Goal: Transaction & Acquisition: Purchase product/service

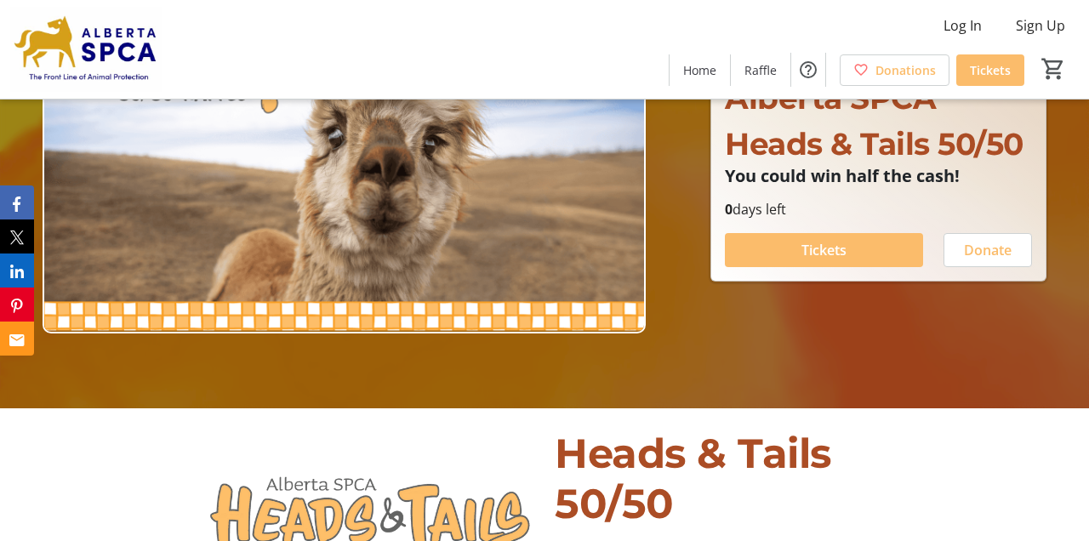
scroll to position [134, 0]
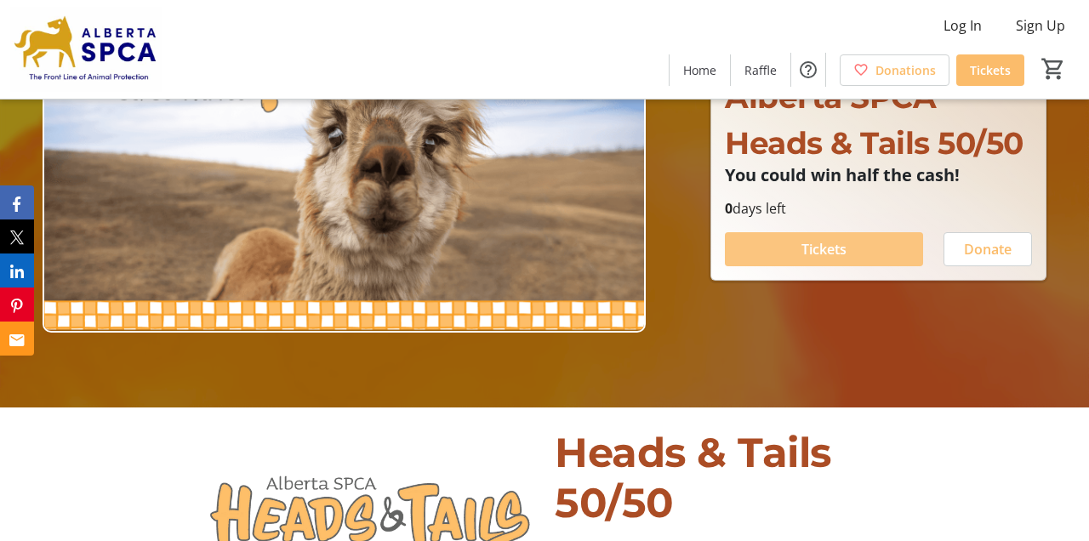
click at [799, 253] on span at bounding box center [824, 249] width 198 height 41
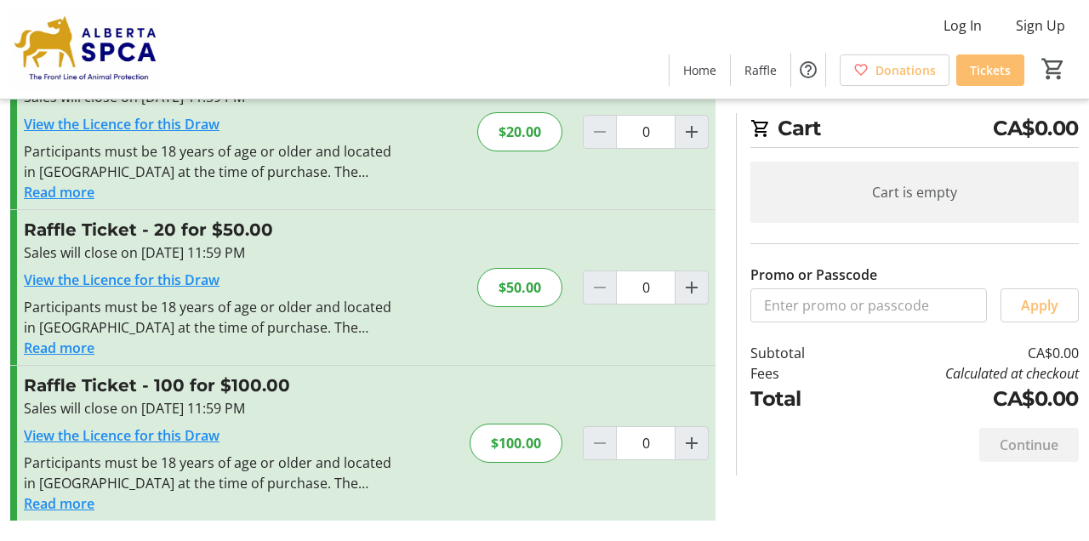
scroll to position [242, 0]
click at [890, 65] on span "Donations" at bounding box center [905, 70] width 60 height 18
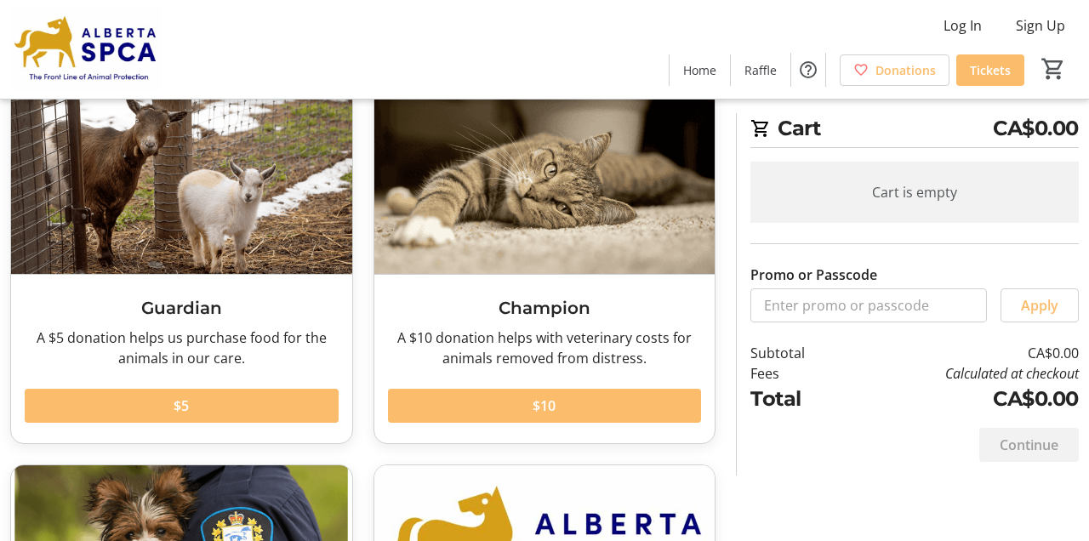
scroll to position [100, 0]
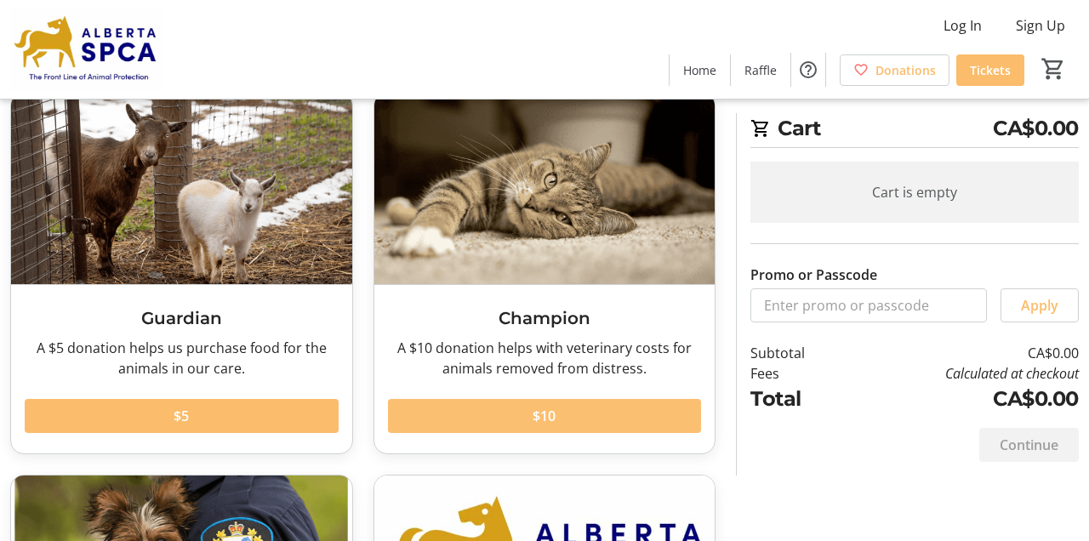
click at [526, 424] on span at bounding box center [545, 415] width 314 height 41
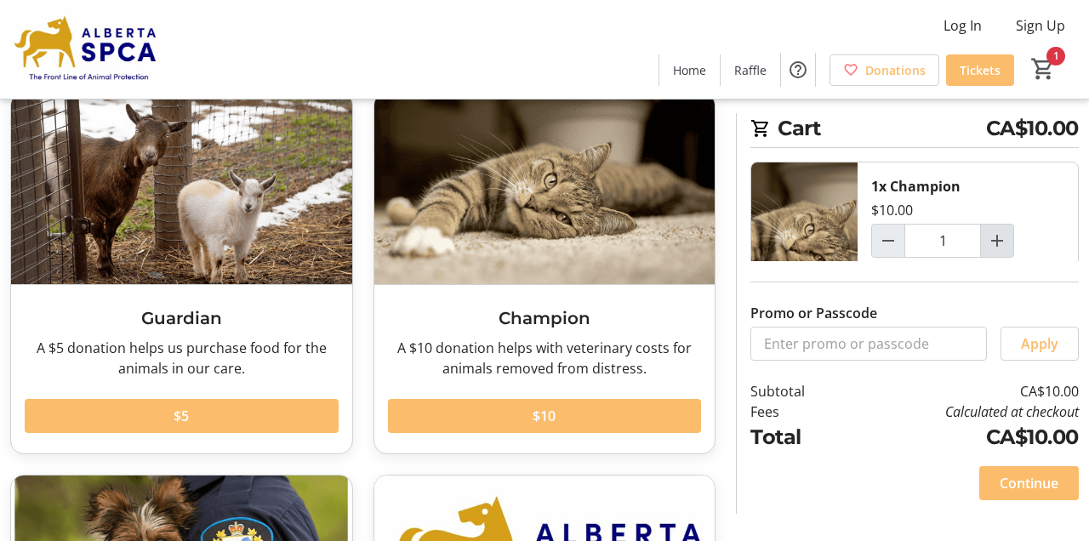
click at [994, 239] on mat-icon "Increment by one" at bounding box center [997, 240] width 20 height 20
type input "2"
click at [1050, 60] on mat-icon "2" at bounding box center [1043, 69] width 26 height 26
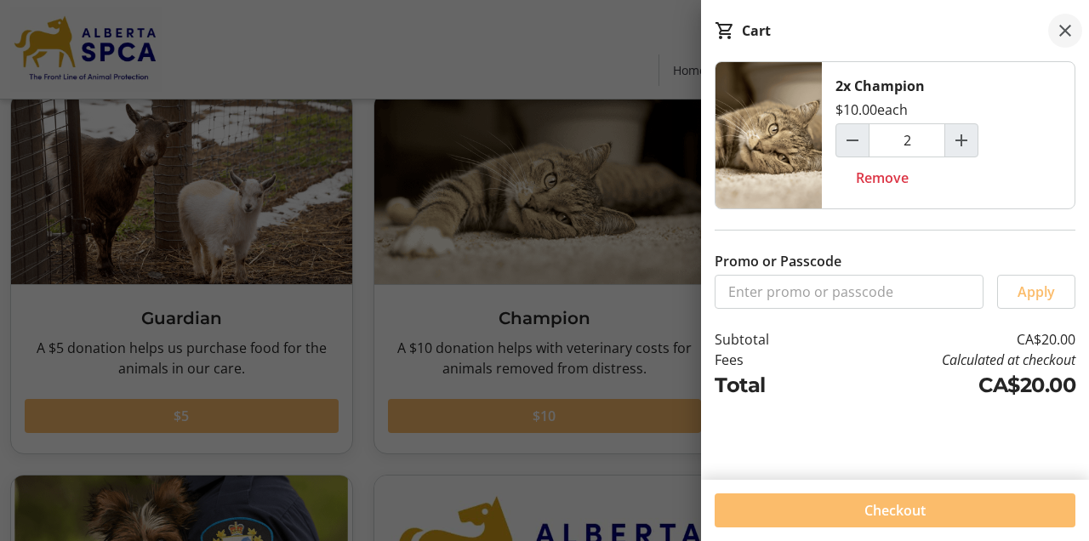
click at [1067, 31] on mat-icon at bounding box center [1065, 30] width 20 height 20
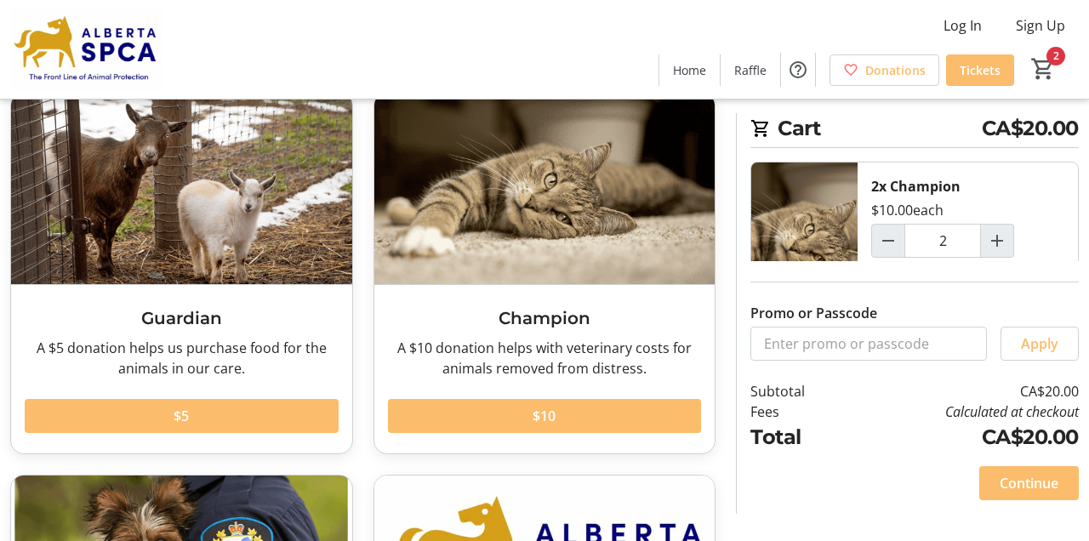
click at [1058, 54] on div "2" at bounding box center [1046, 70] width 65 height 33
click at [1057, 54] on span "Cart" at bounding box center [1042, 69] width 31 height 31
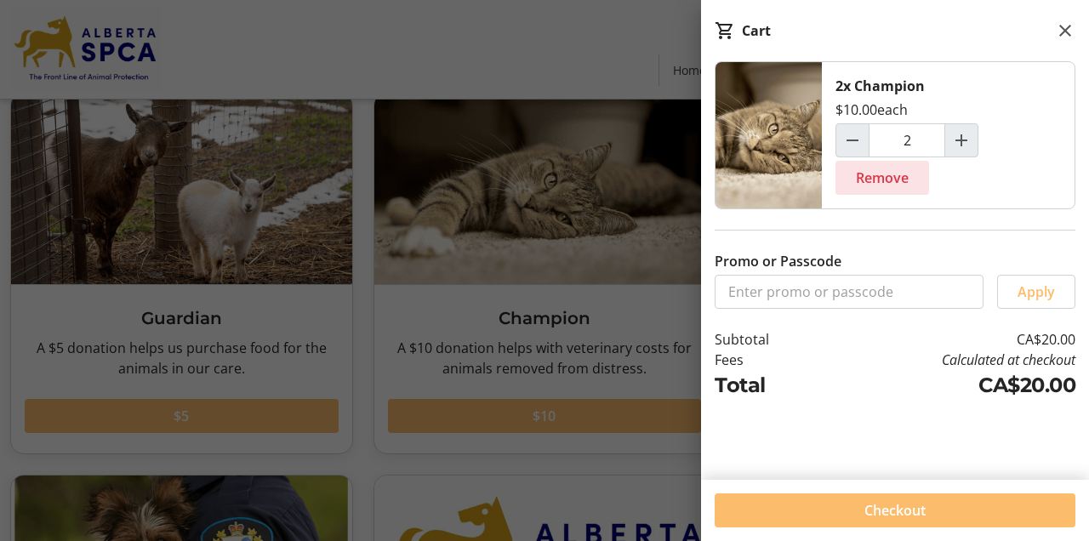
click at [891, 178] on span "Remove" at bounding box center [882, 178] width 53 height 20
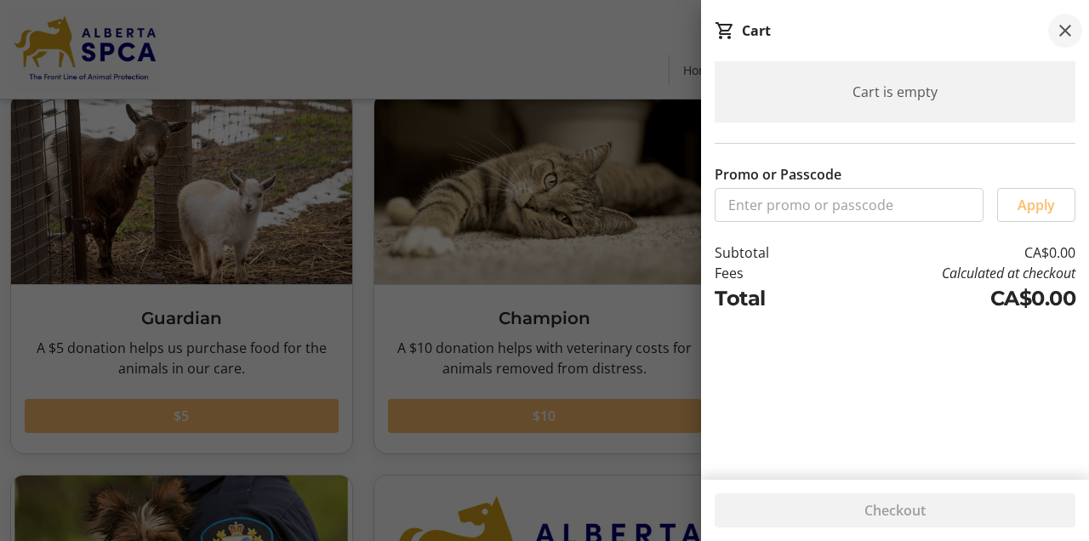
click at [1066, 25] on mat-icon at bounding box center [1065, 30] width 20 height 20
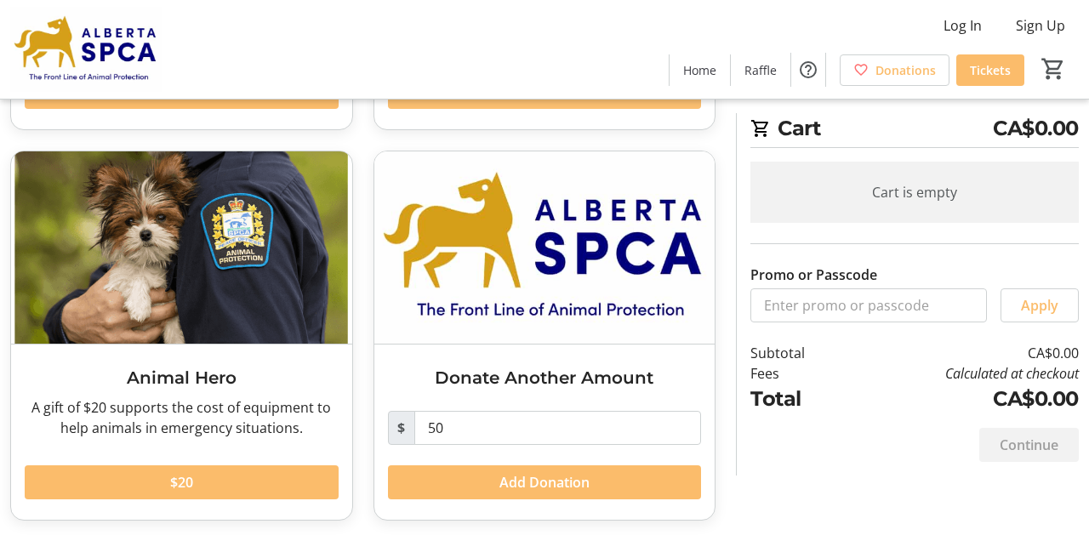
scroll to position [424, 0]
click at [448, 427] on input "50" at bounding box center [557, 428] width 287 height 34
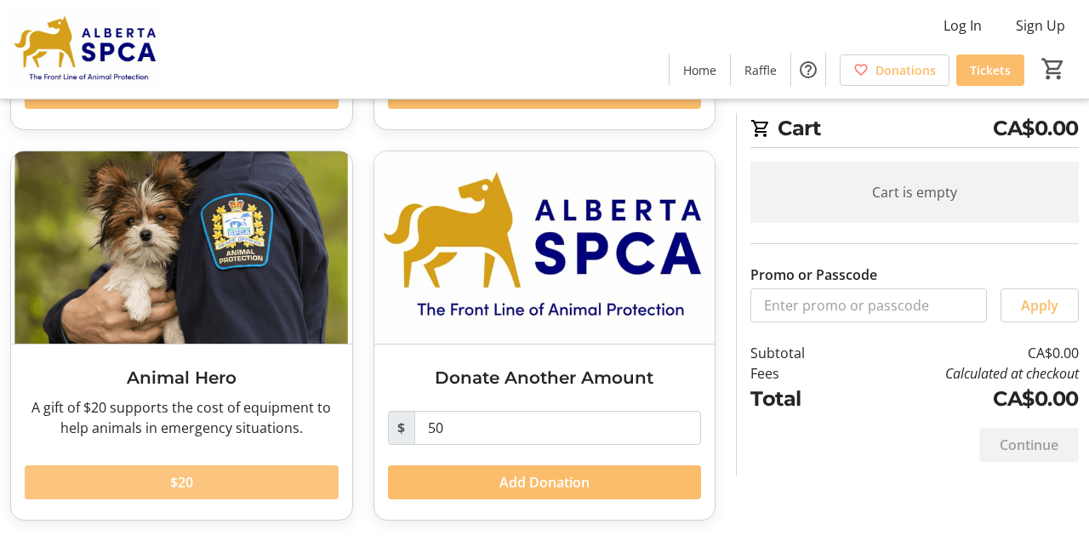
click at [242, 491] on span at bounding box center [182, 482] width 314 height 41
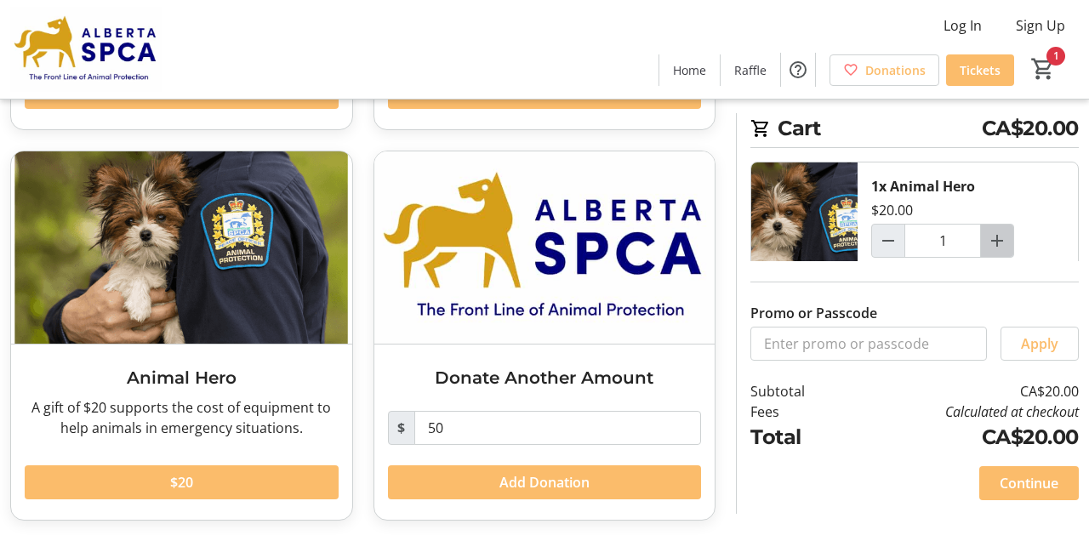
click at [993, 242] on mat-icon "Increment by one" at bounding box center [997, 240] width 20 height 20
type input "2"
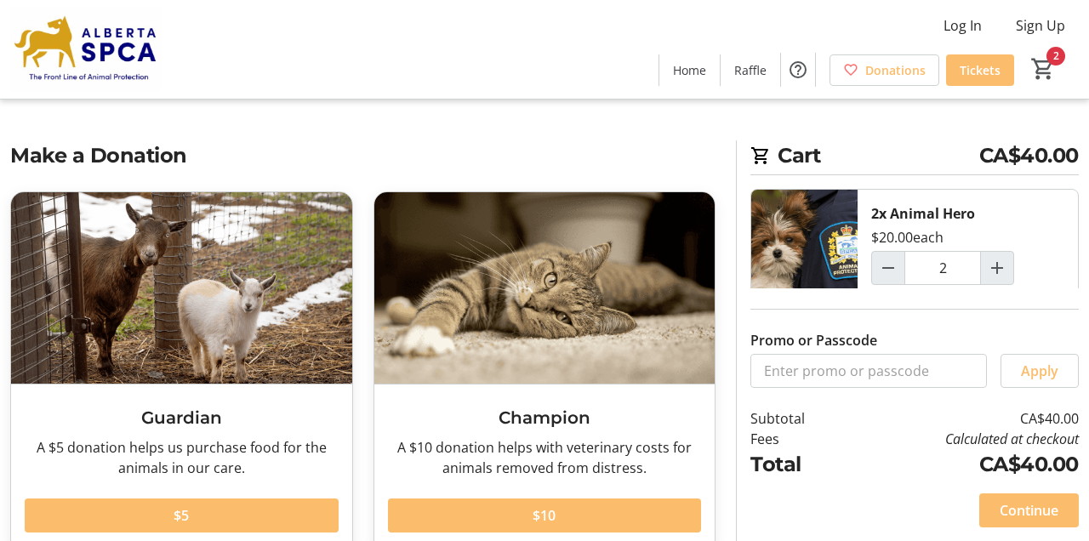
scroll to position [0, 0]
click at [1044, 64] on mat-icon "2" at bounding box center [1043, 69] width 26 height 26
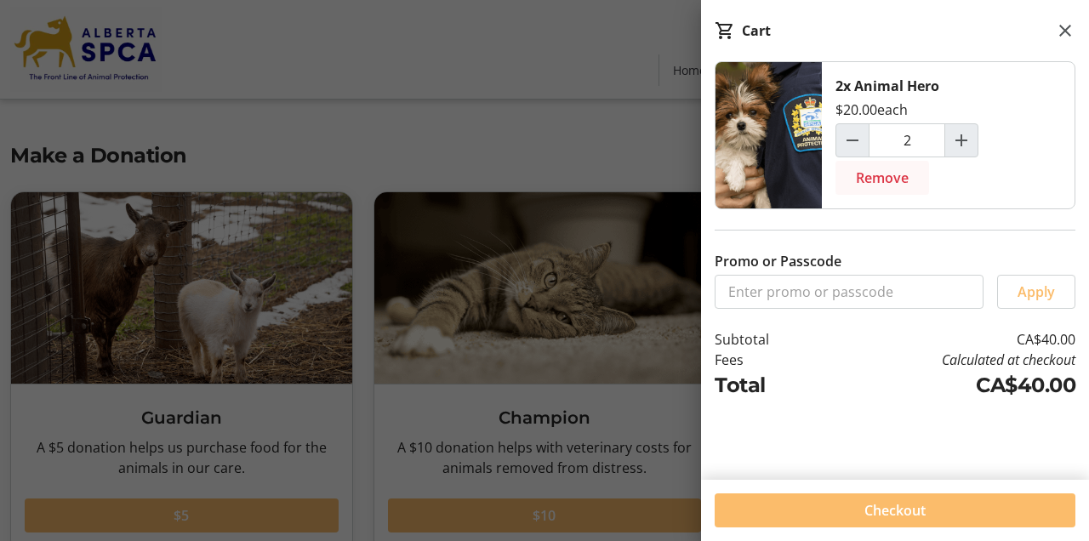
click at [881, 179] on span "Remove" at bounding box center [882, 178] width 53 height 20
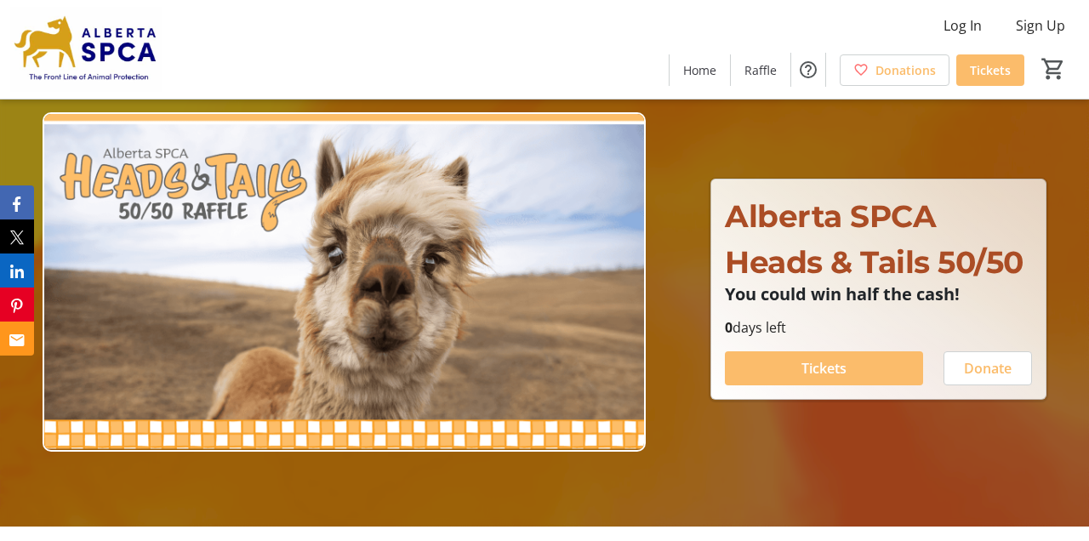
scroll to position [16, 0]
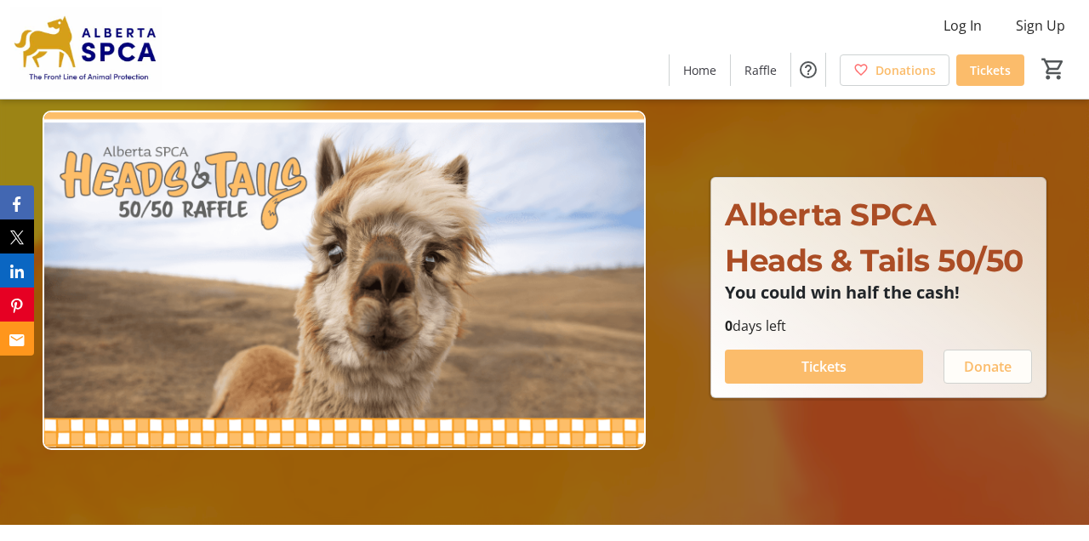
click at [978, 364] on span "Donate" at bounding box center [988, 366] width 48 height 20
